Goal: Task Accomplishment & Management: Manage account settings

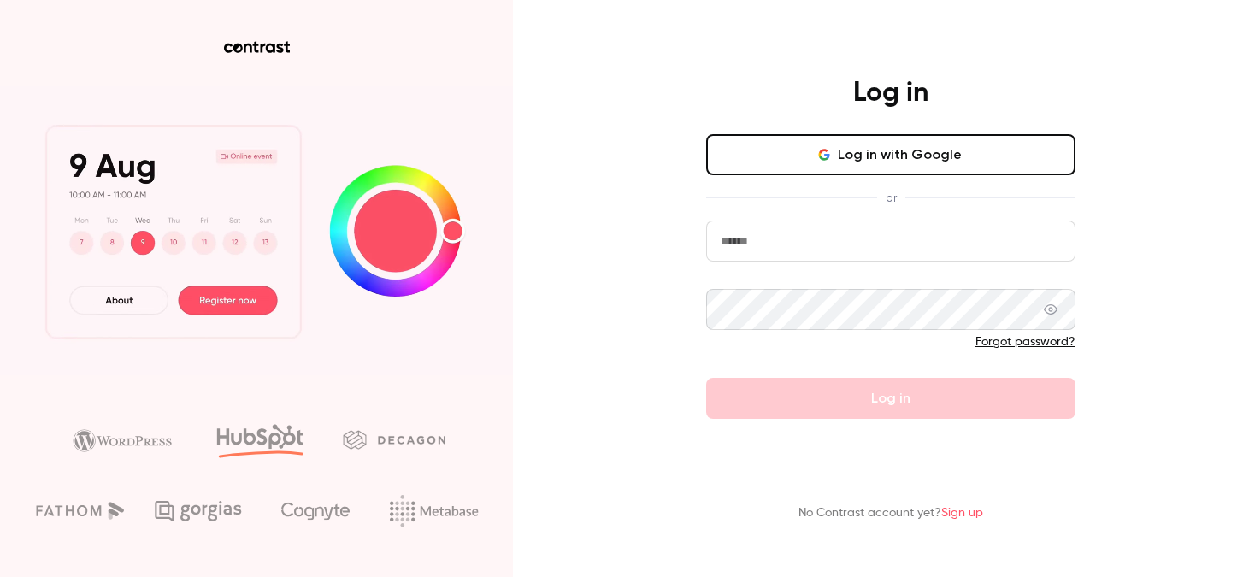
click at [805, 152] on button "Log in with Google" at bounding box center [890, 154] width 369 height 41
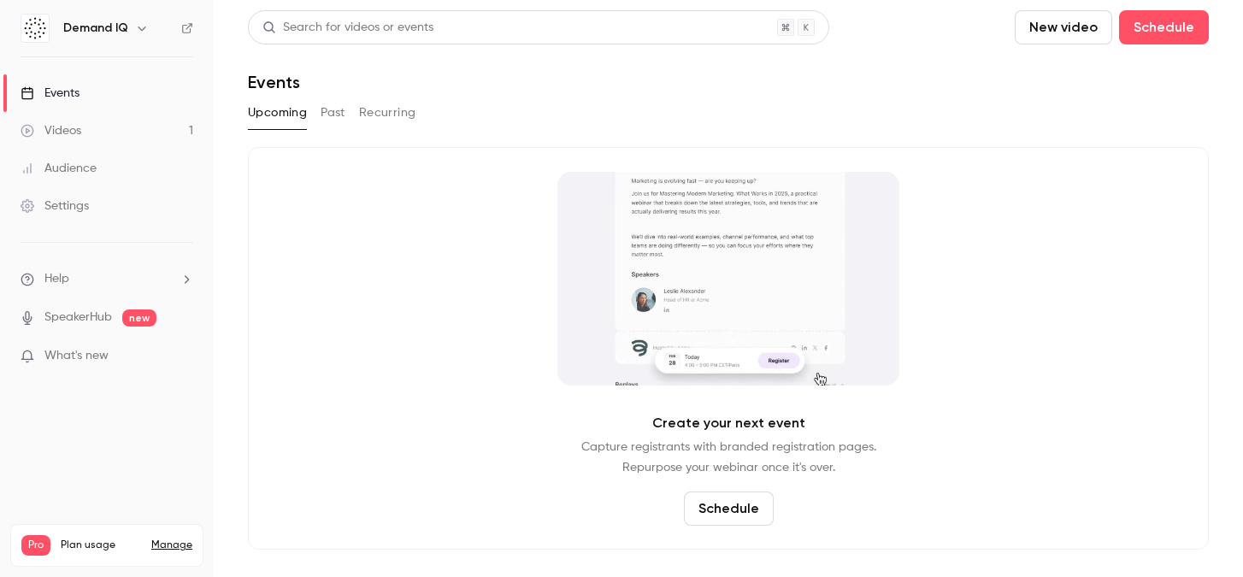
click at [80, 122] on div "Videos" at bounding box center [51, 130] width 61 height 17
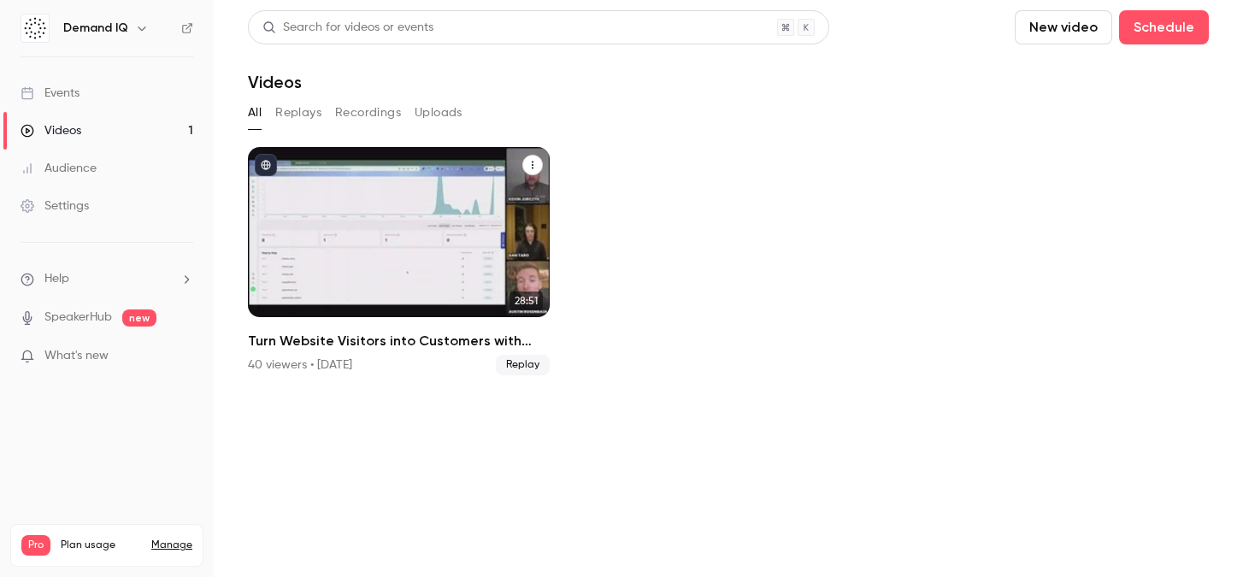
click at [531, 169] on icon "Turn Website Visitors into Customers with Online Financing" at bounding box center [533, 165] width 10 height 10
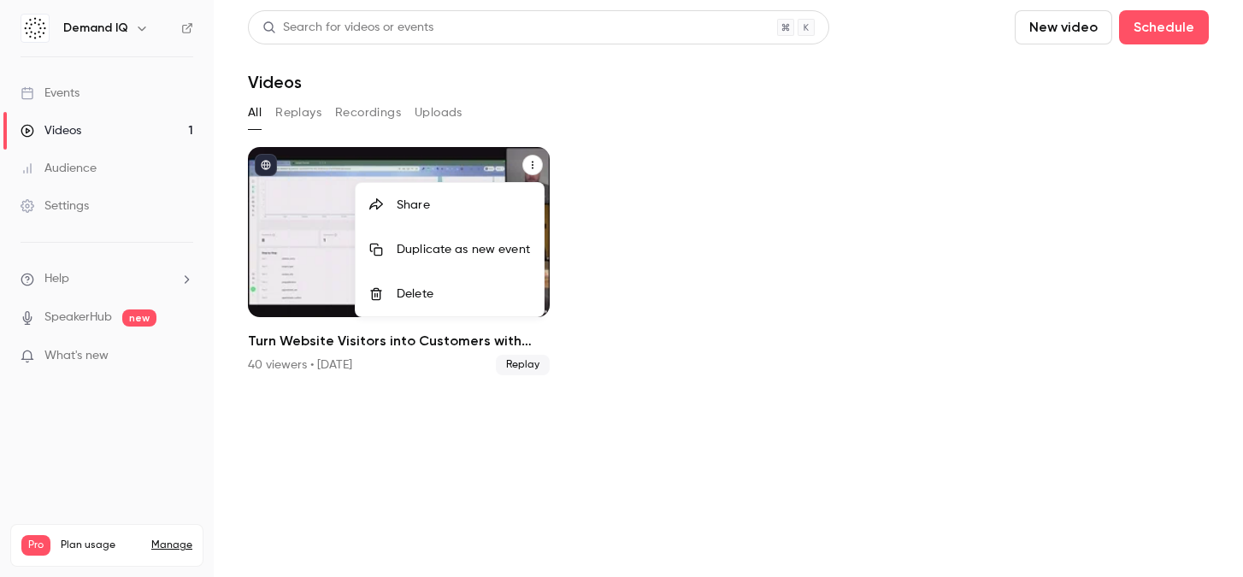
click at [475, 208] on div "Share" at bounding box center [463, 205] width 133 height 17
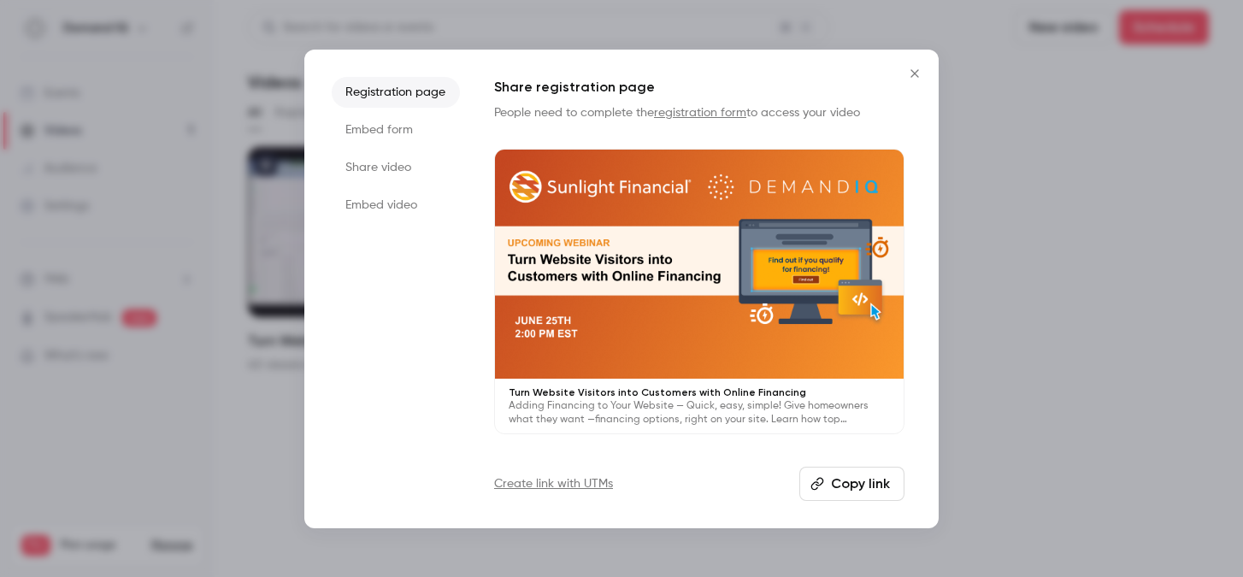
click at [386, 168] on li "Share video" at bounding box center [396, 167] width 128 height 31
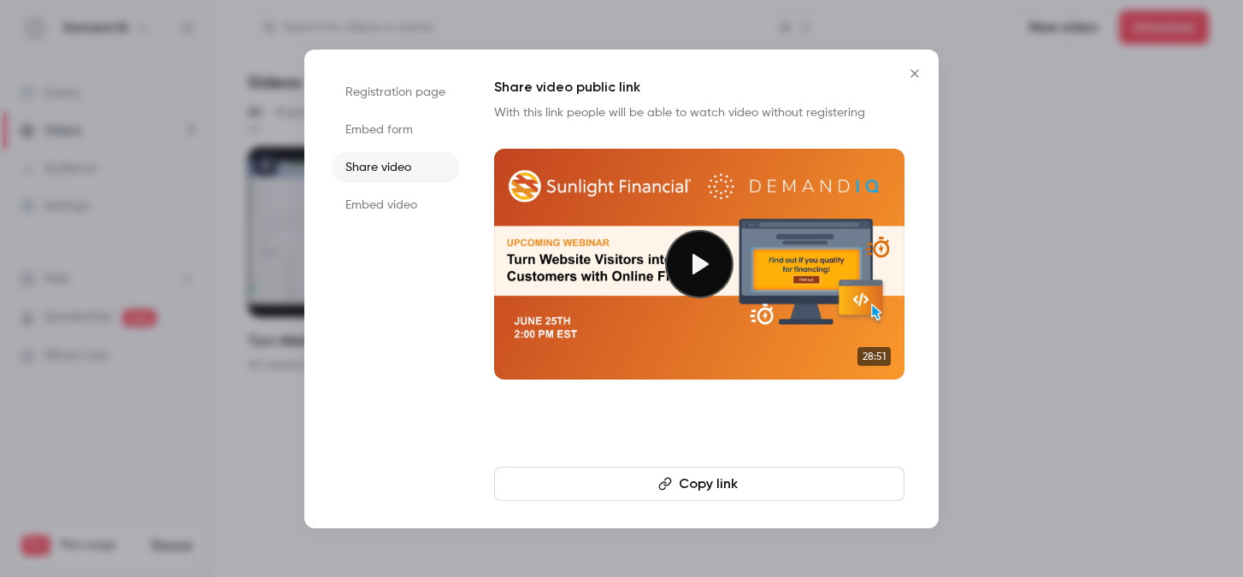
click at [710, 494] on button "Copy link" at bounding box center [699, 484] width 410 height 34
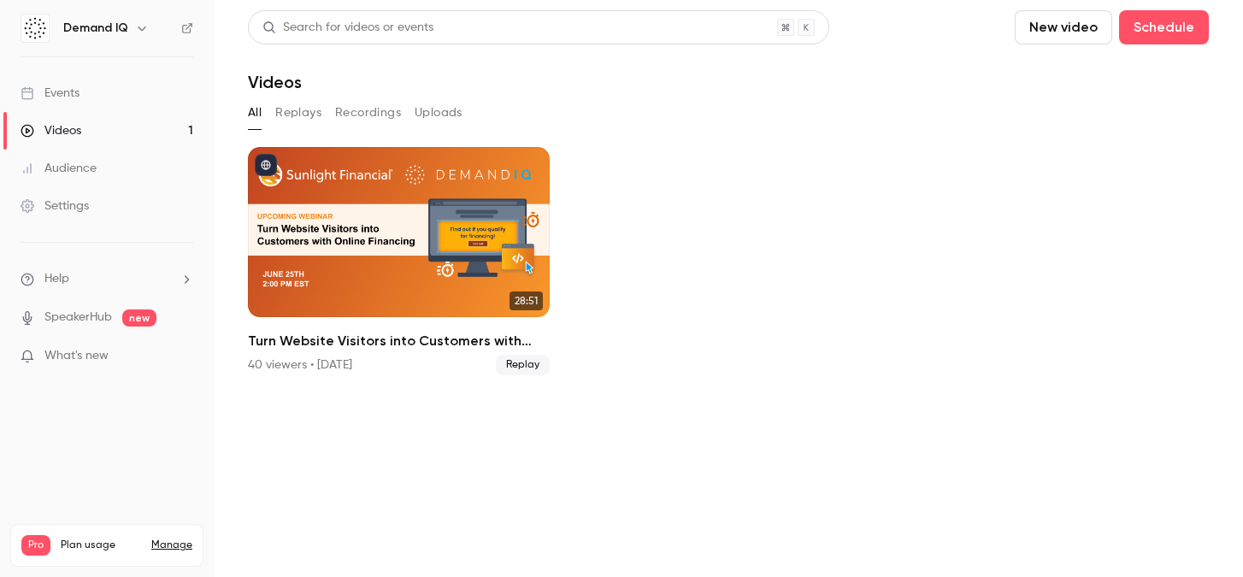
click at [77, 167] on div "Audience" at bounding box center [59, 168] width 76 height 17
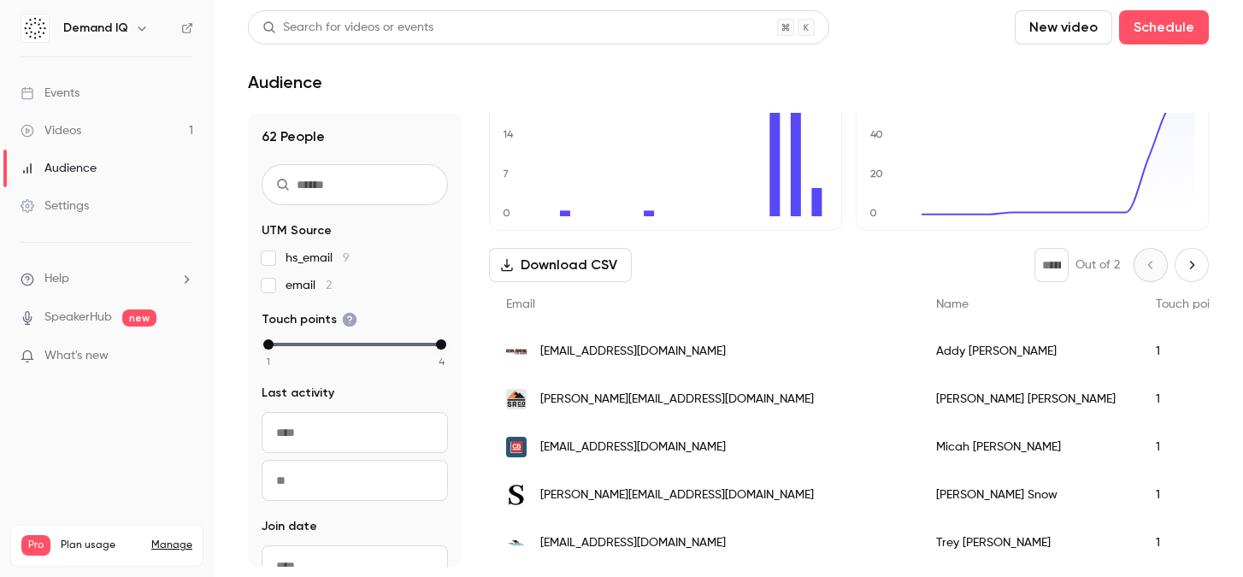
scroll to position [63, 0]
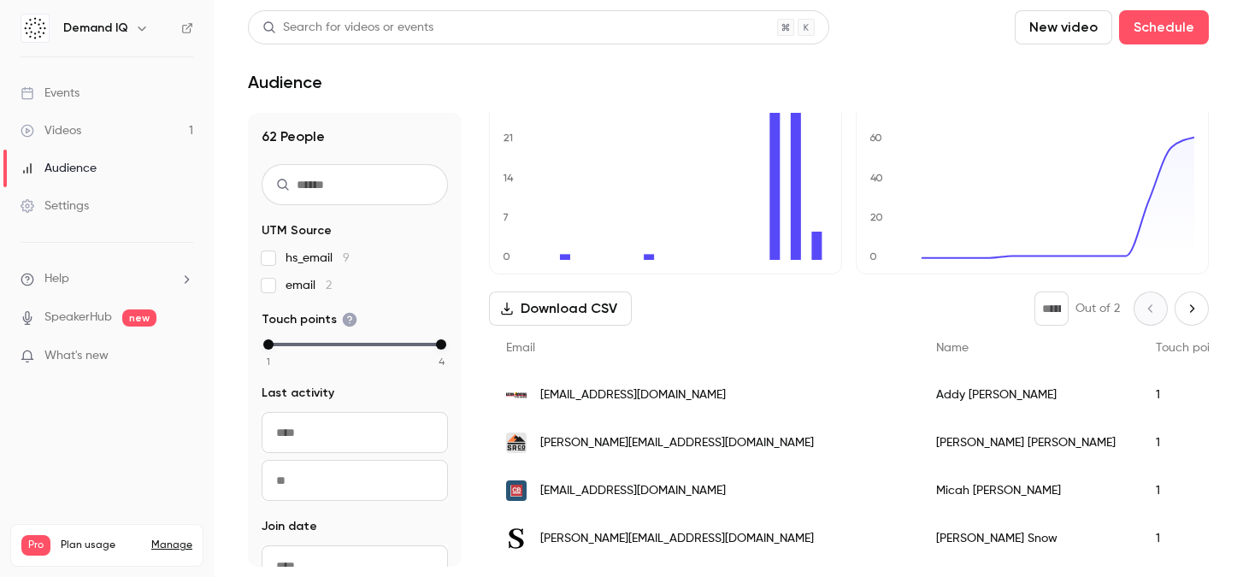
click at [554, 307] on button "Download CSV" at bounding box center [560, 309] width 143 height 34
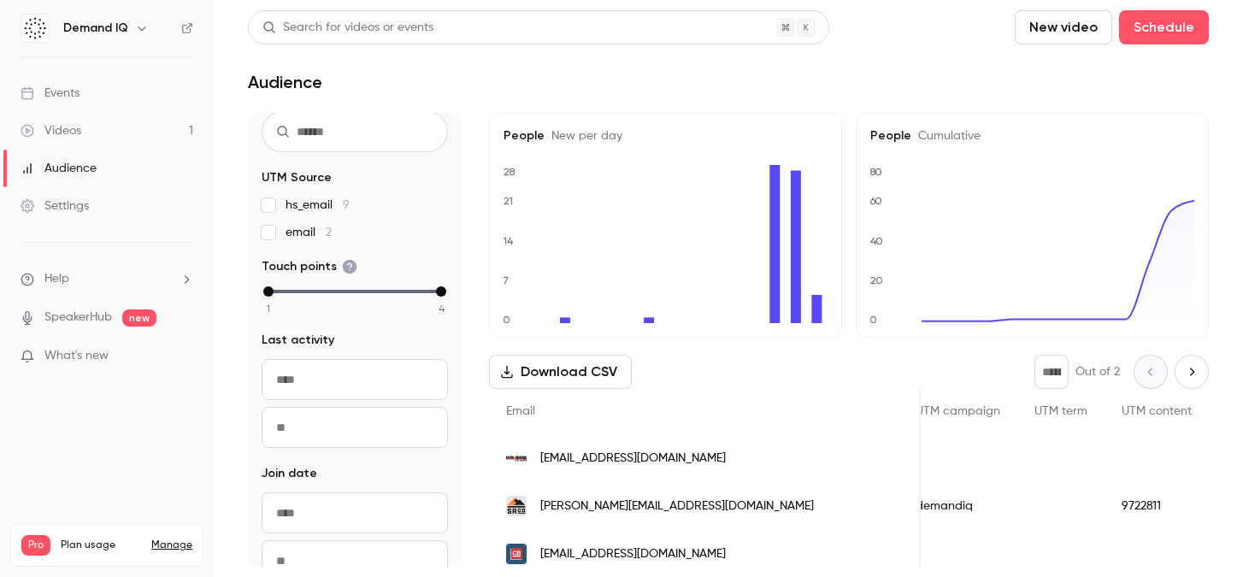
scroll to position [0, 0]
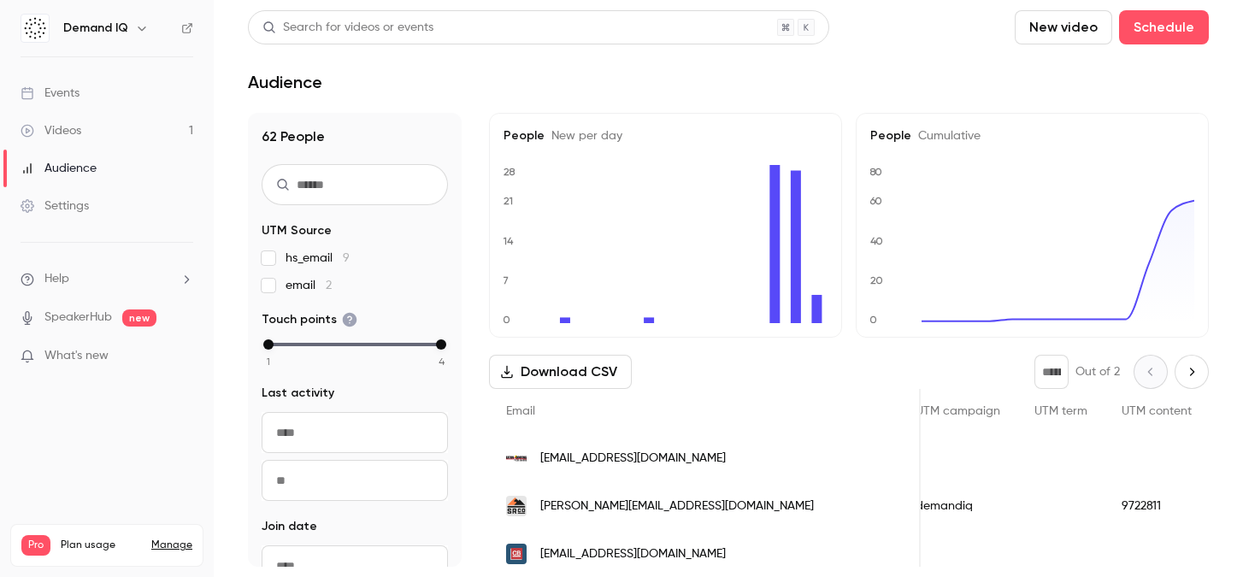
click at [116, 159] on link "Audience" at bounding box center [107, 169] width 214 height 38
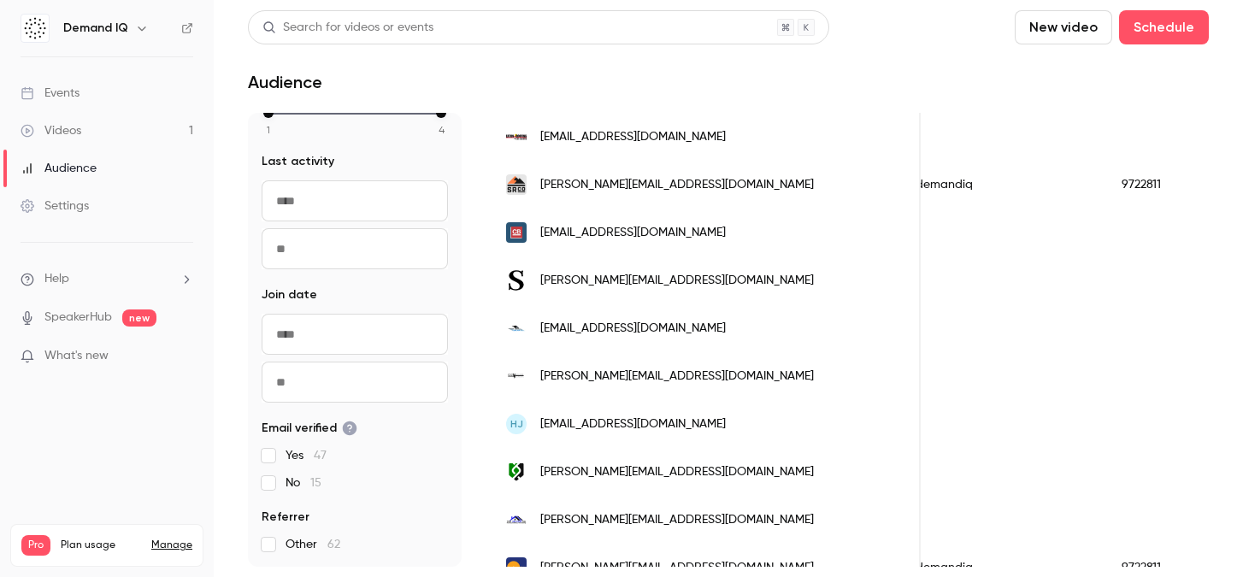
scroll to position [506, 0]
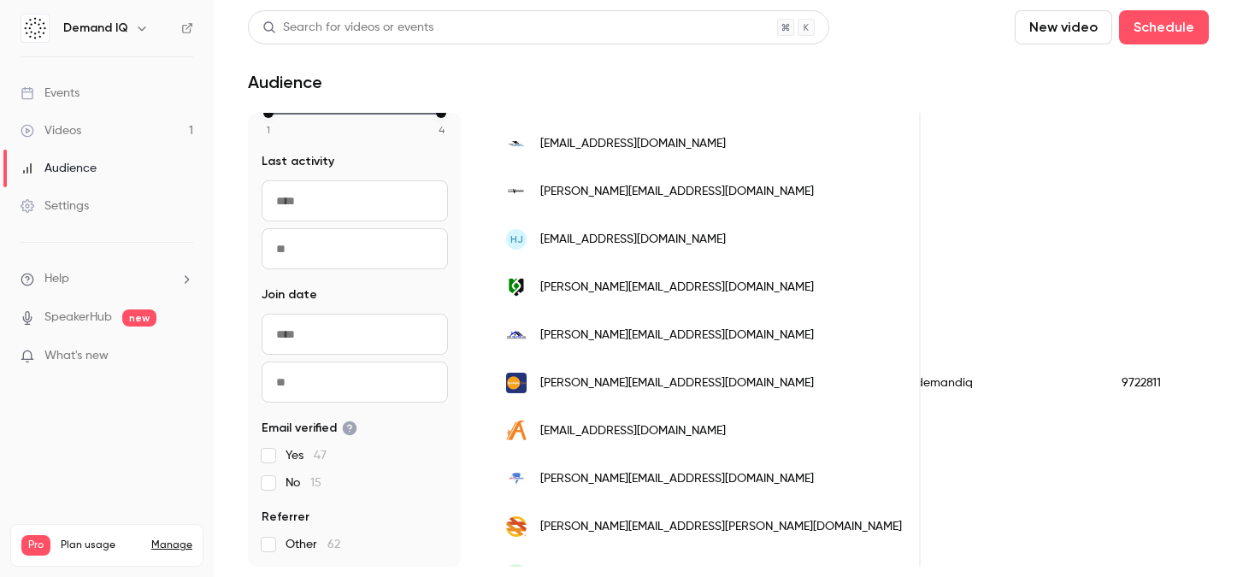
click at [86, 129] on link "Videos 1" at bounding box center [107, 131] width 214 height 38
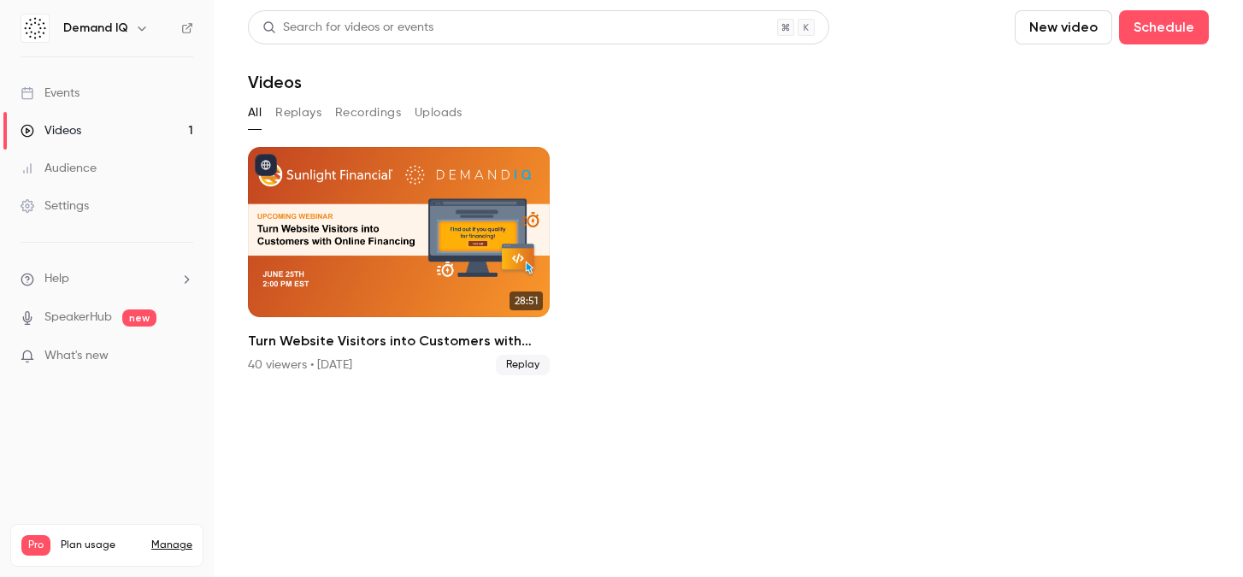
click at [71, 87] on div "Events" at bounding box center [50, 93] width 59 height 17
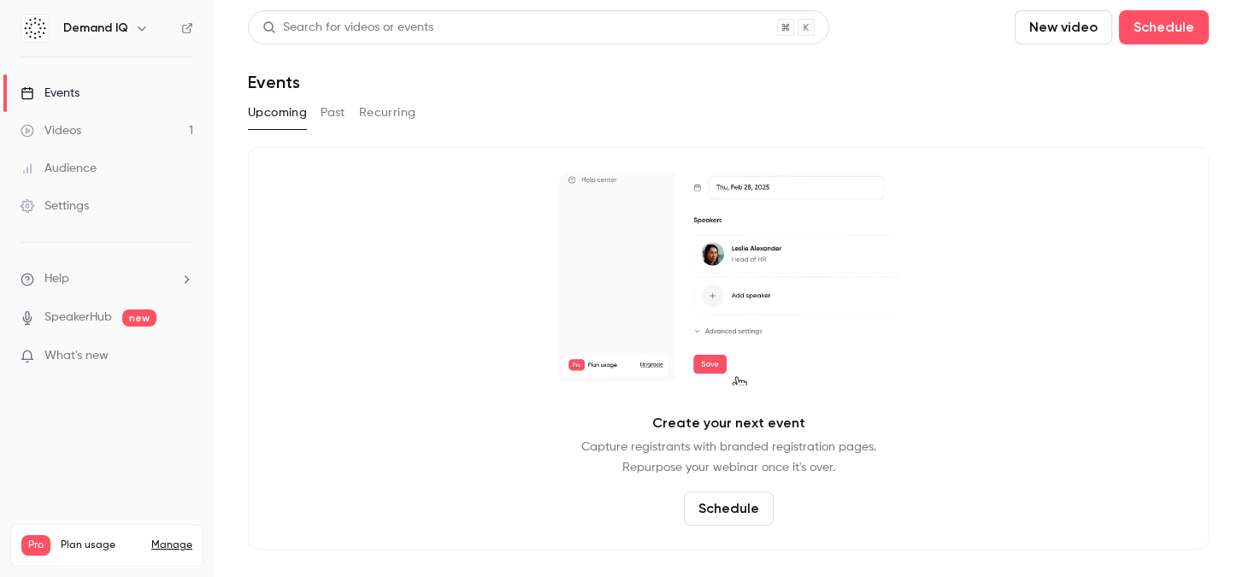
click at [330, 114] on button "Past" at bounding box center [333, 112] width 25 height 27
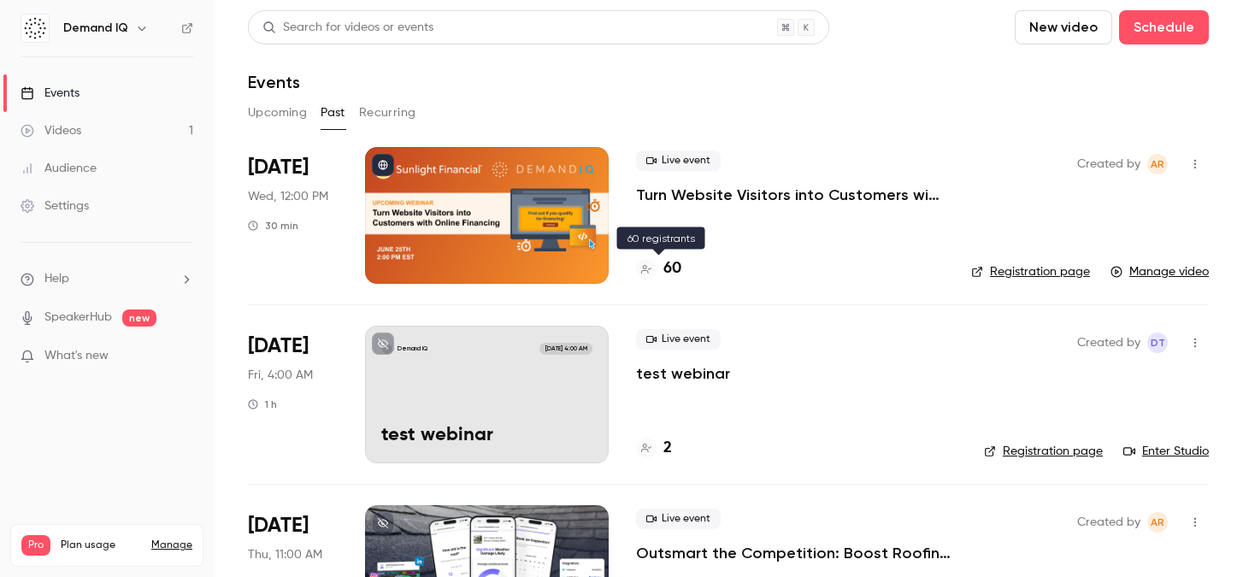
click at [669, 266] on h4 "60" at bounding box center [673, 268] width 18 height 23
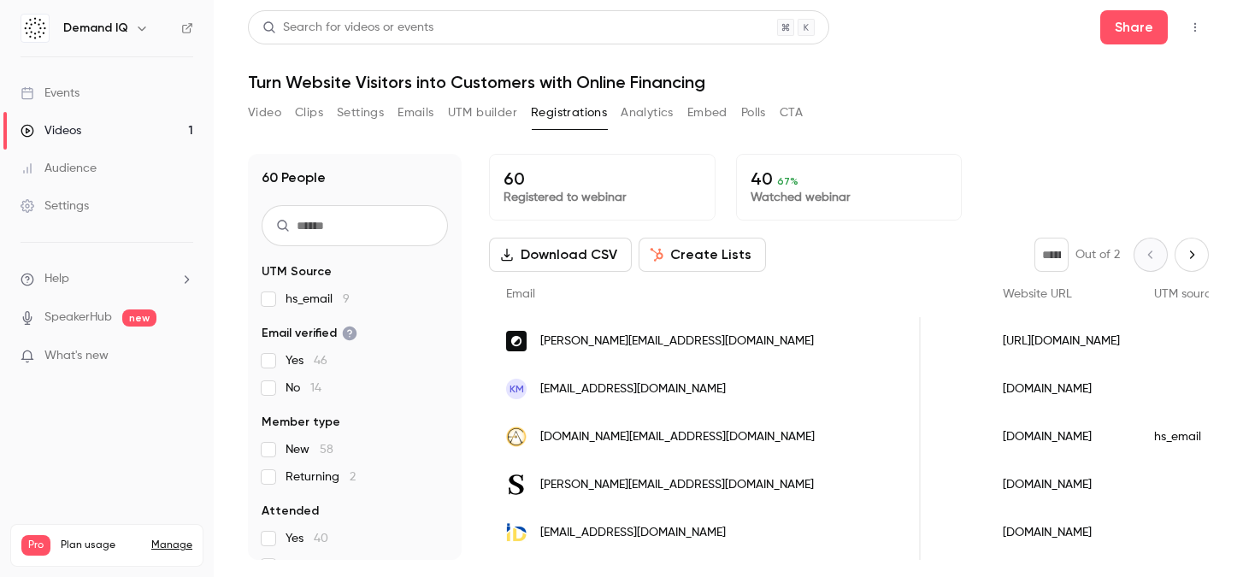
scroll to position [0, 1288]
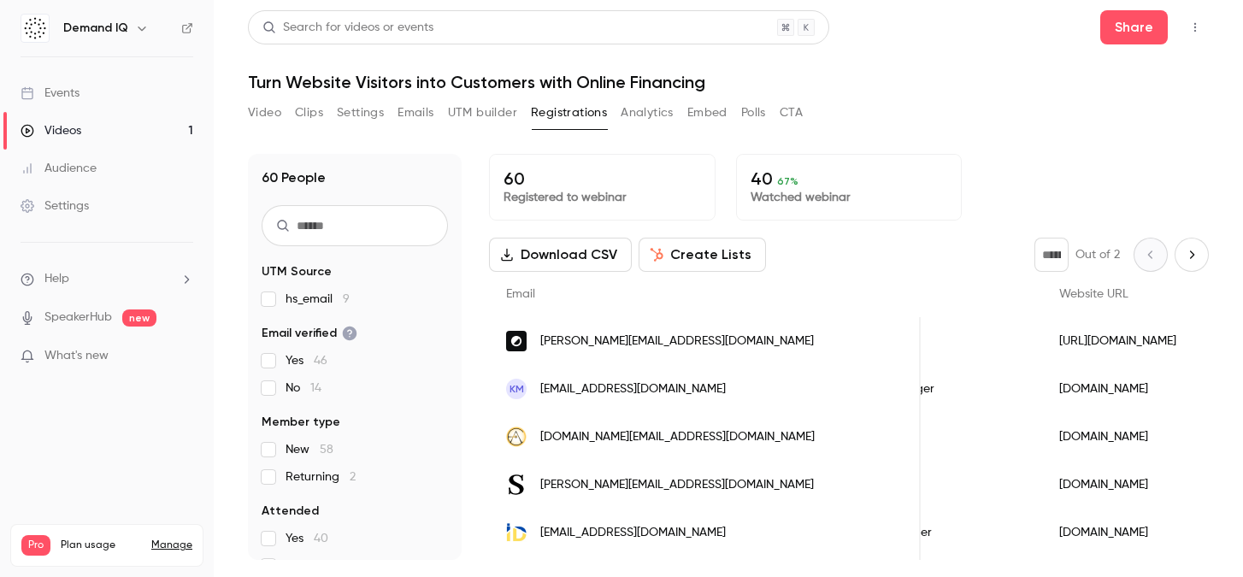
click at [558, 263] on button "Download CSV" at bounding box center [560, 255] width 143 height 34
click at [49, 98] on div "Events" at bounding box center [50, 93] width 59 height 17
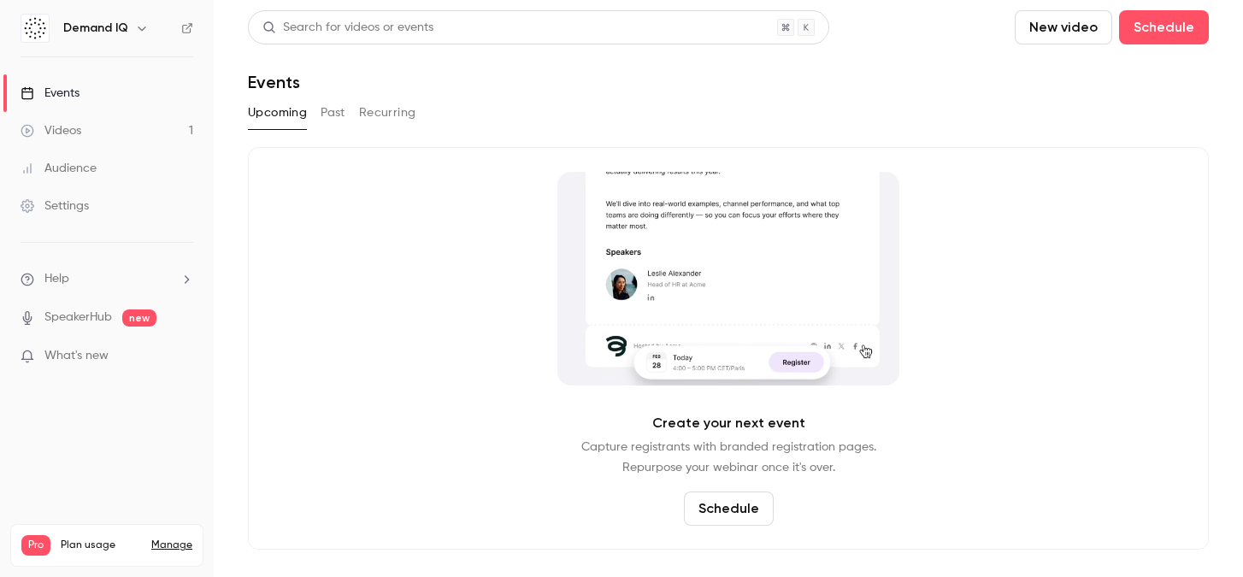
click at [335, 104] on button "Past" at bounding box center [333, 112] width 25 height 27
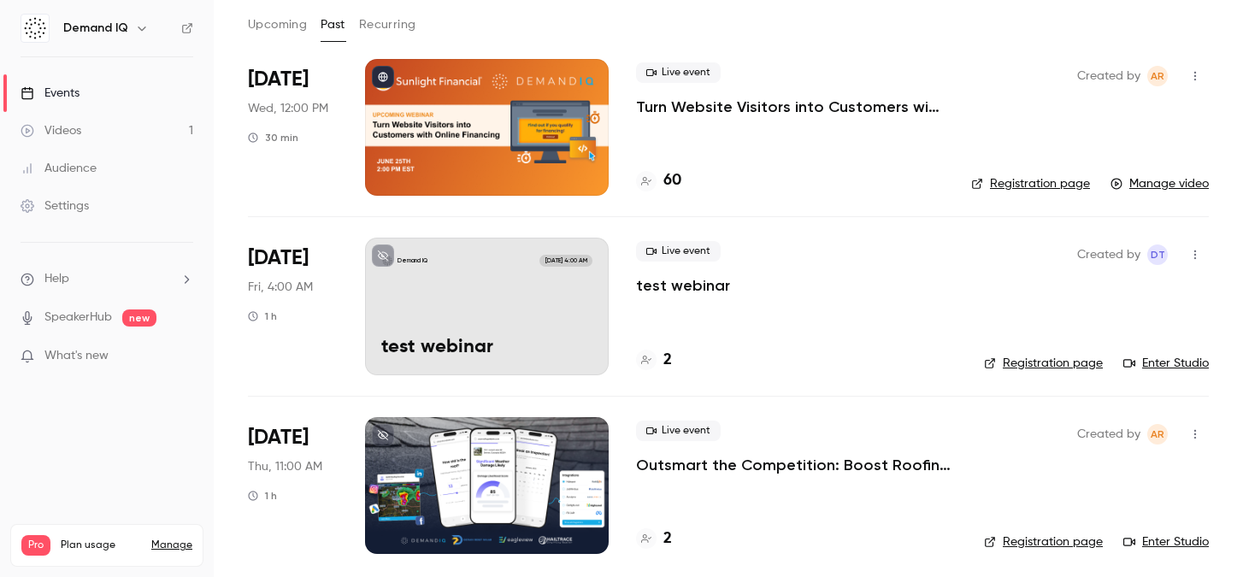
scroll to position [96, 0]
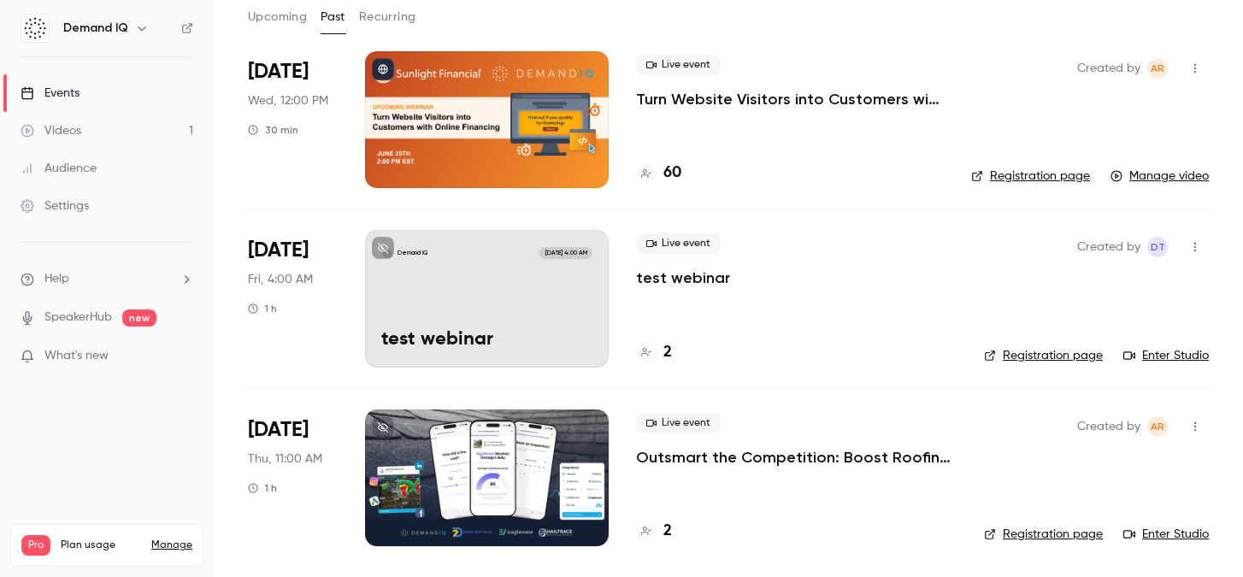
click at [1199, 241] on icon "button" at bounding box center [1196, 247] width 14 height 12
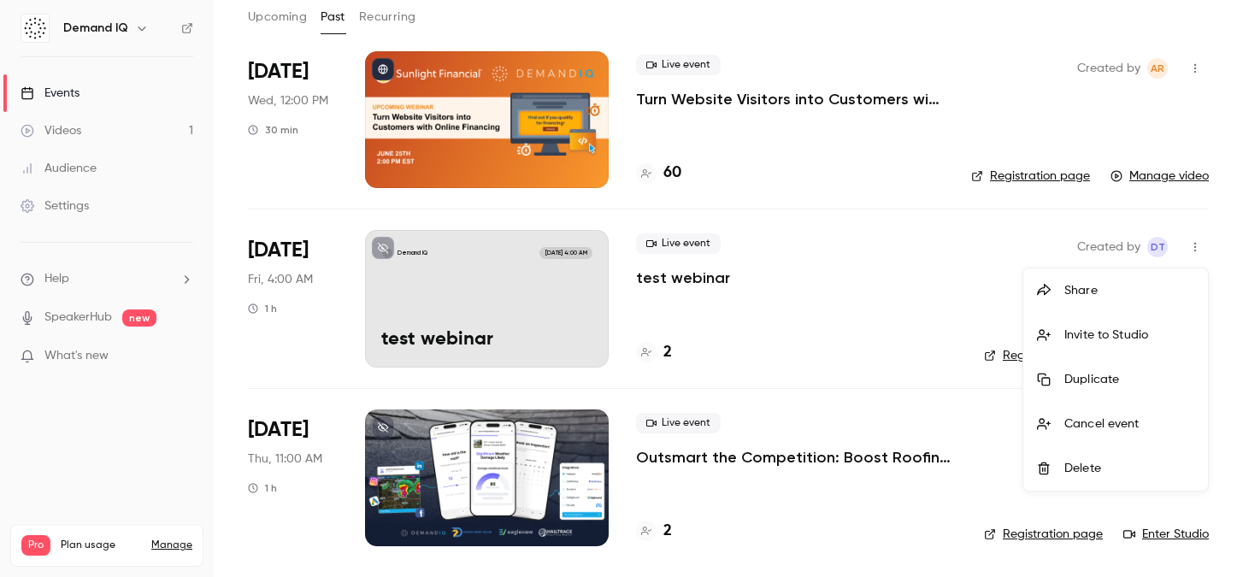
click at [1087, 477] on li "Delete" at bounding box center [1116, 468] width 185 height 44
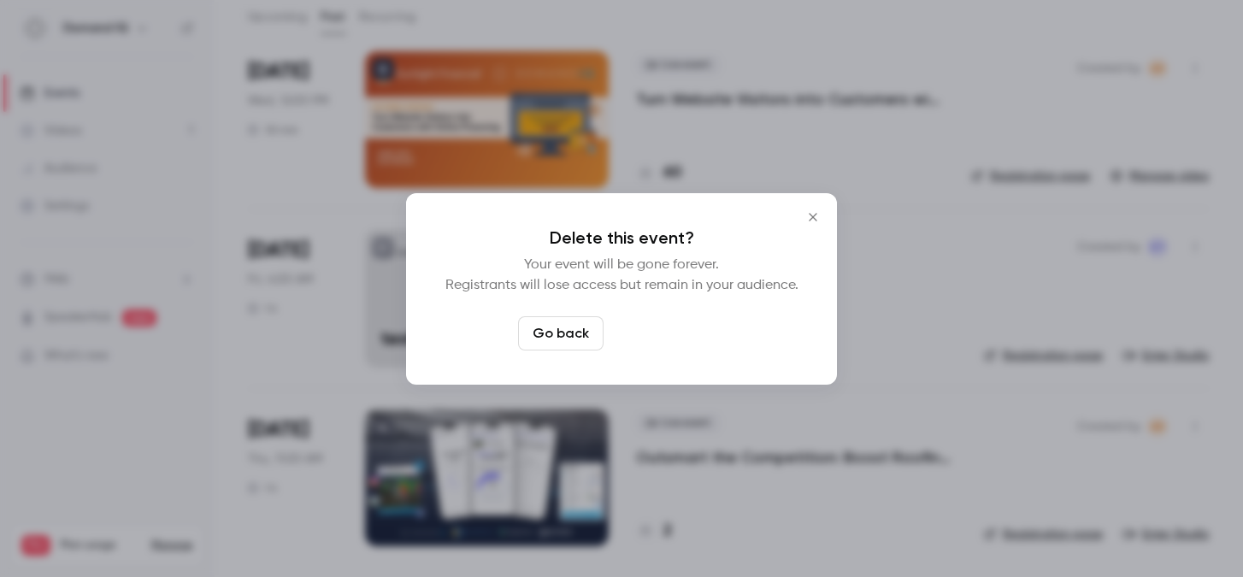
click at [676, 339] on button "Delete event" at bounding box center [668, 333] width 115 height 34
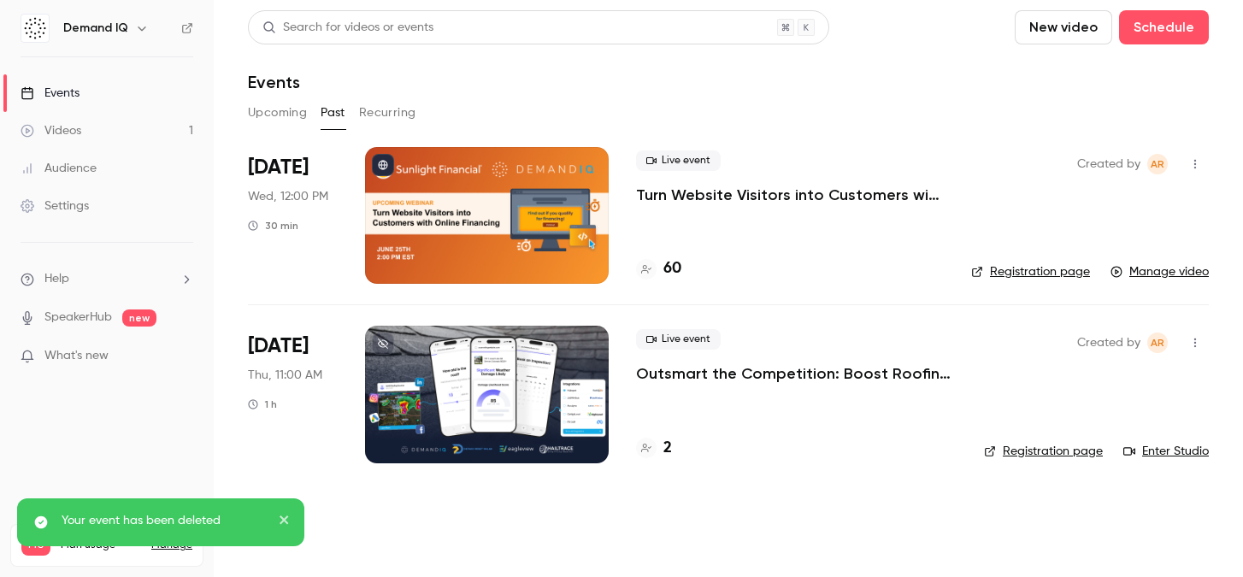
scroll to position [0, 0]
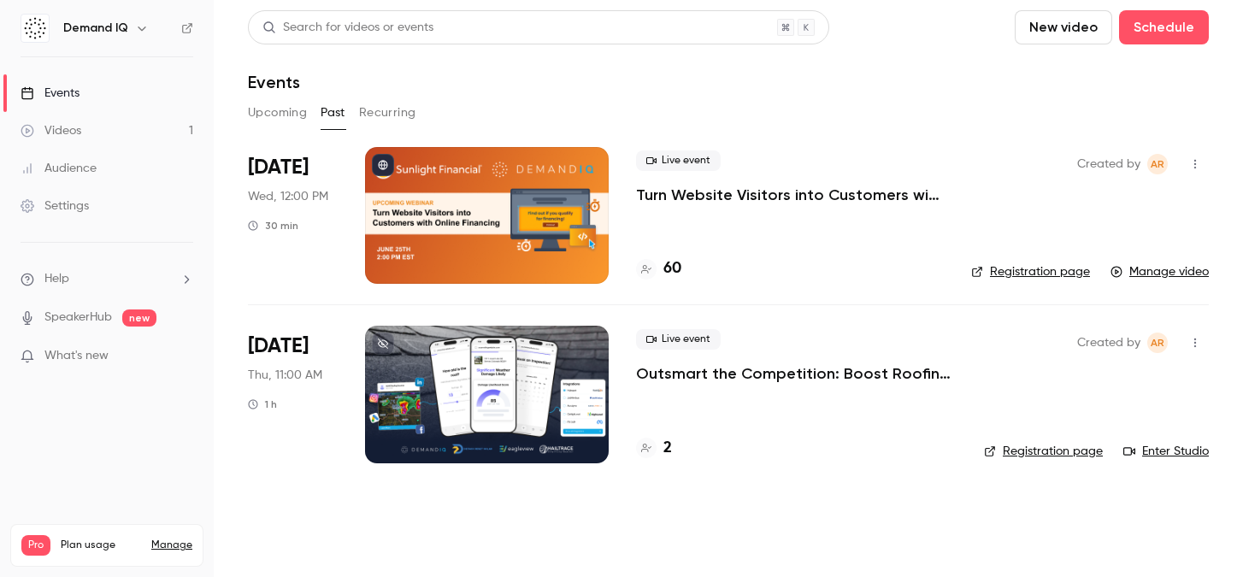
click at [665, 448] on h4 "2" at bounding box center [668, 448] width 9 height 23
